Goal: Check status

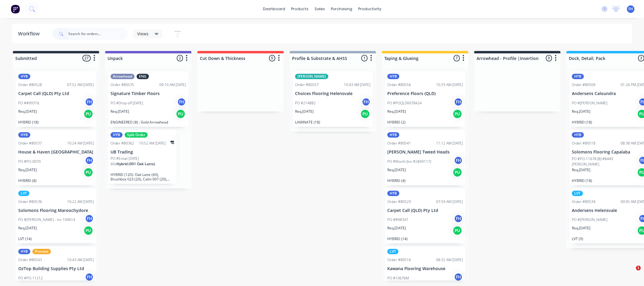
click at [105, 31] on input "text" at bounding box center [97, 34] width 59 height 12
type input "80556"
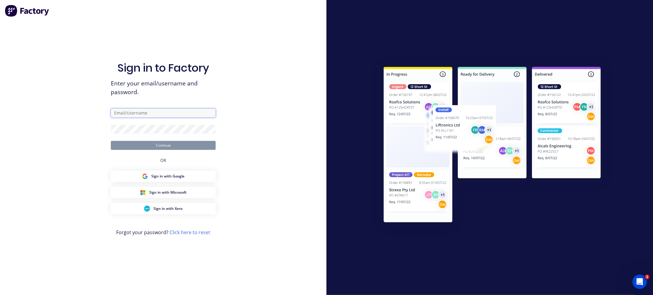
type input "[EMAIL_ADDRESS][DOMAIN_NAME]"
click at [183, 143] on button "Continue" at bounding box center [163, 145] width 105 height 9
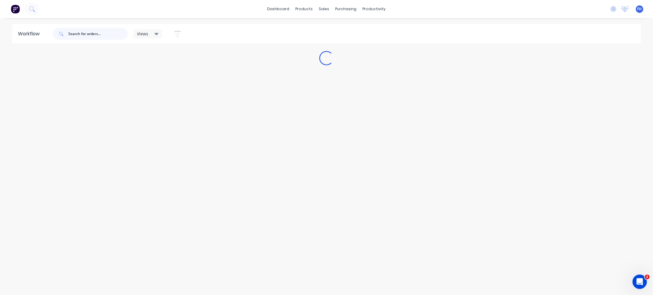
drag, startPoint x: 222, startPoint y: 139, endPoint x: 75, endPoint y: 33, distance: 180.7
click at [75, 33] on input "text" at bounding box center [97, 34] width 59 height 12
type input "80556"
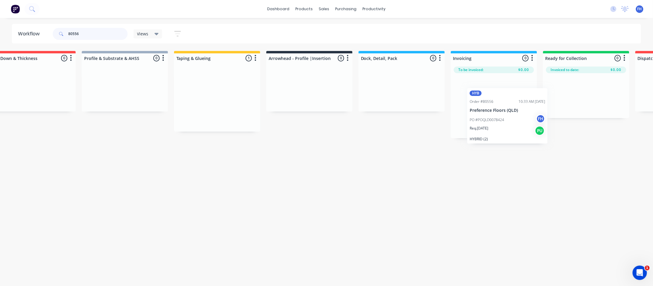
drag, startPoint x: 420, startPoint y: 101, endPoint x: 502, endPoint y: 118, distance: 84.1
click at [502, 118] on div "Submitted 0 Summaries Total order value Invoiced to date To be invoiced Unpack …" at bounding box center [331, 94] width 1086 height 87
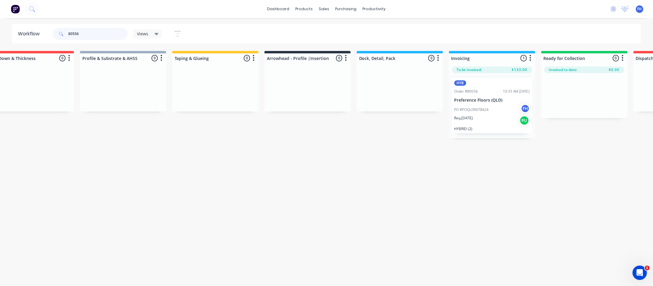
drag, startPoint x: 82, startPoint y: 35, endPoint x: 13, endPoint y: 37, distance: 69.5
click at [13, 37] on header "Workflow 80556 Views Save new view None (Default) edit Engineered edit Hybrid/L…" at bounding box center [326, 33] width 629 height 19
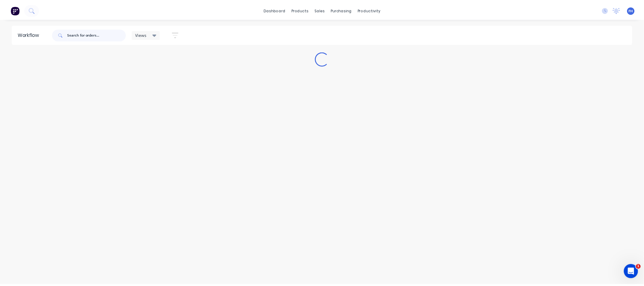
scroll to position [0, 0]
